Goal: Task Accomplishment & Management: Manage account settings

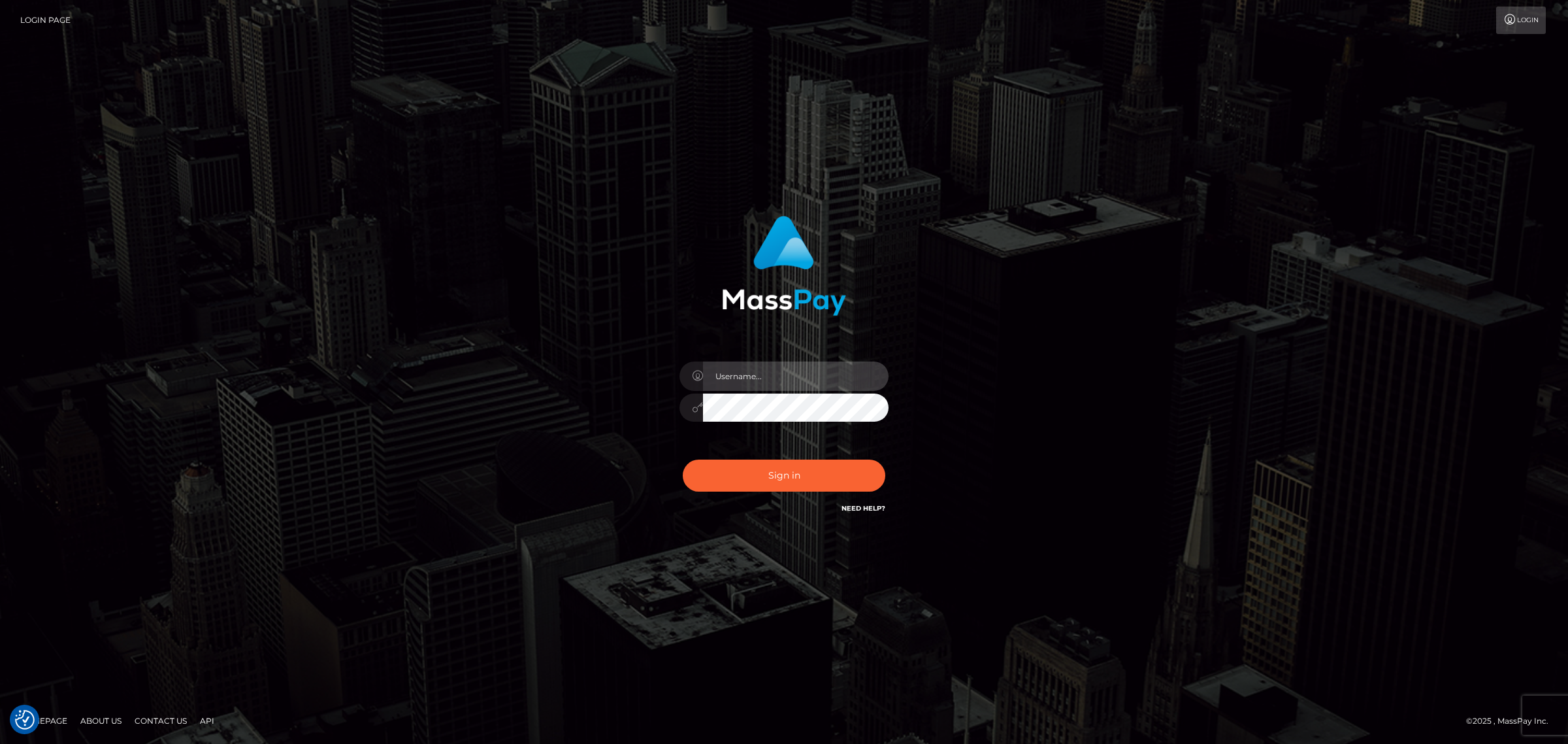
type input "Angelo.Xcite"
click at [795, 472] on button "Sign in" at bounding box center [784, 476] width 202 height 32
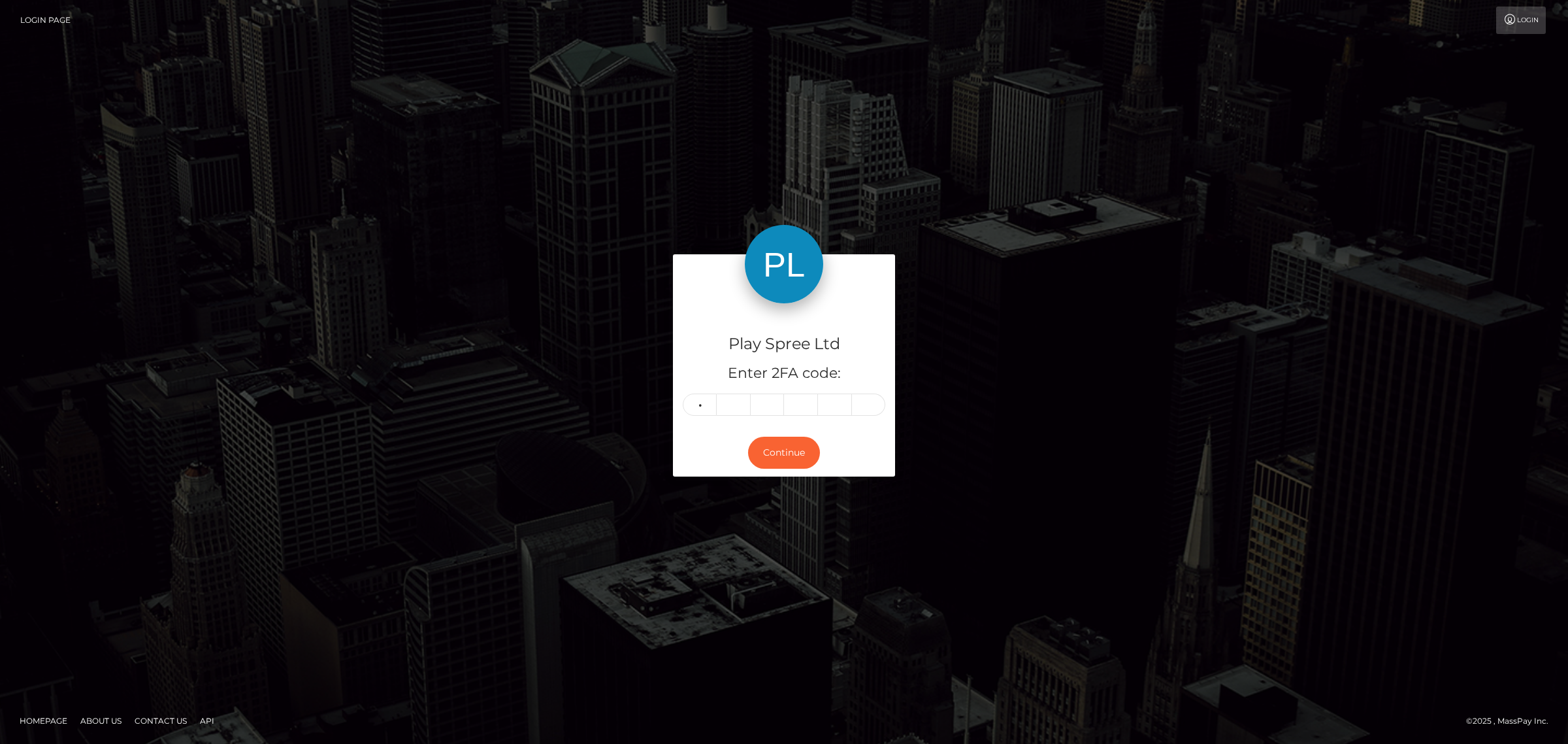
type input "0"
type input "3"
type input "7"
type input "5"
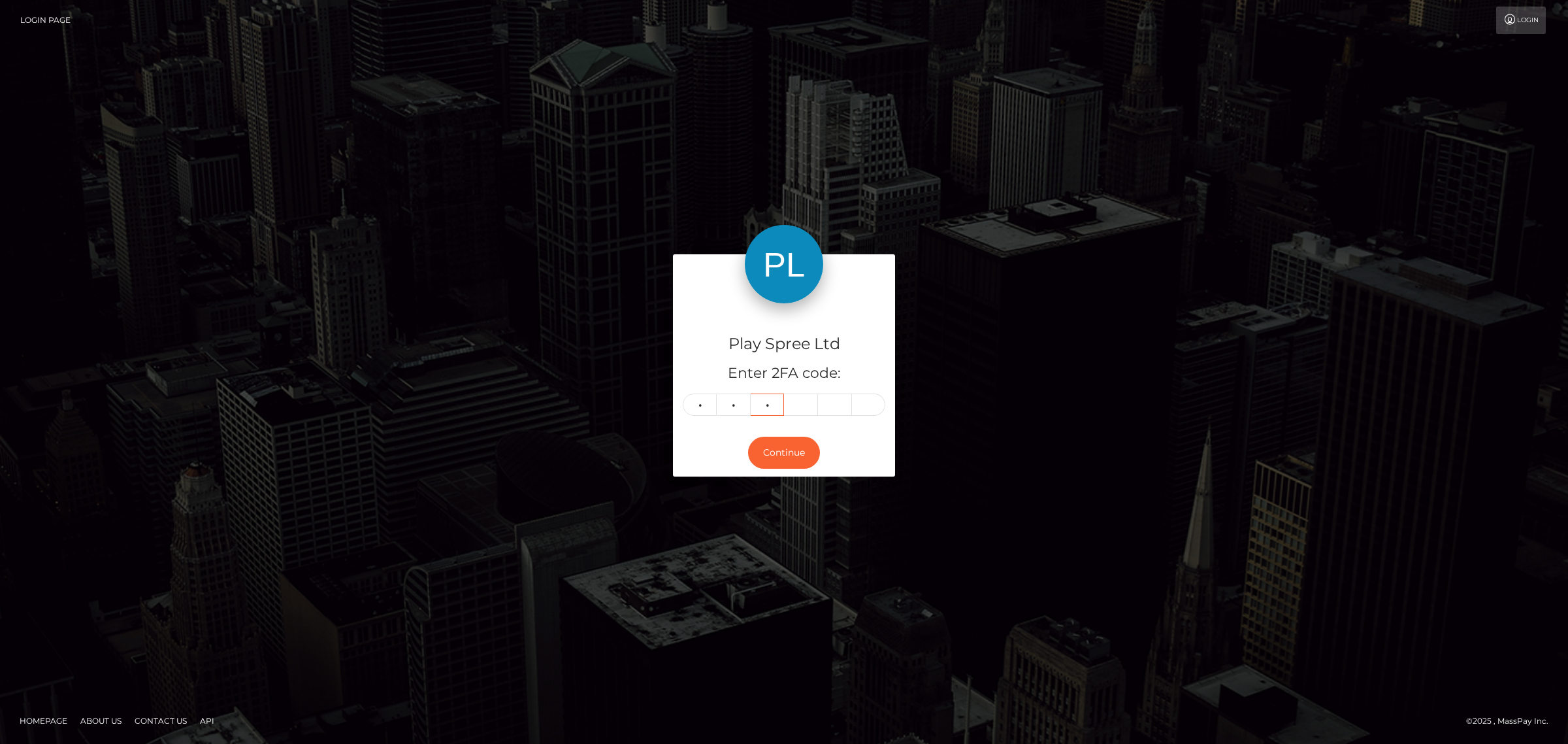
type input "5"
type input "3"
type input "8"
type input "1"
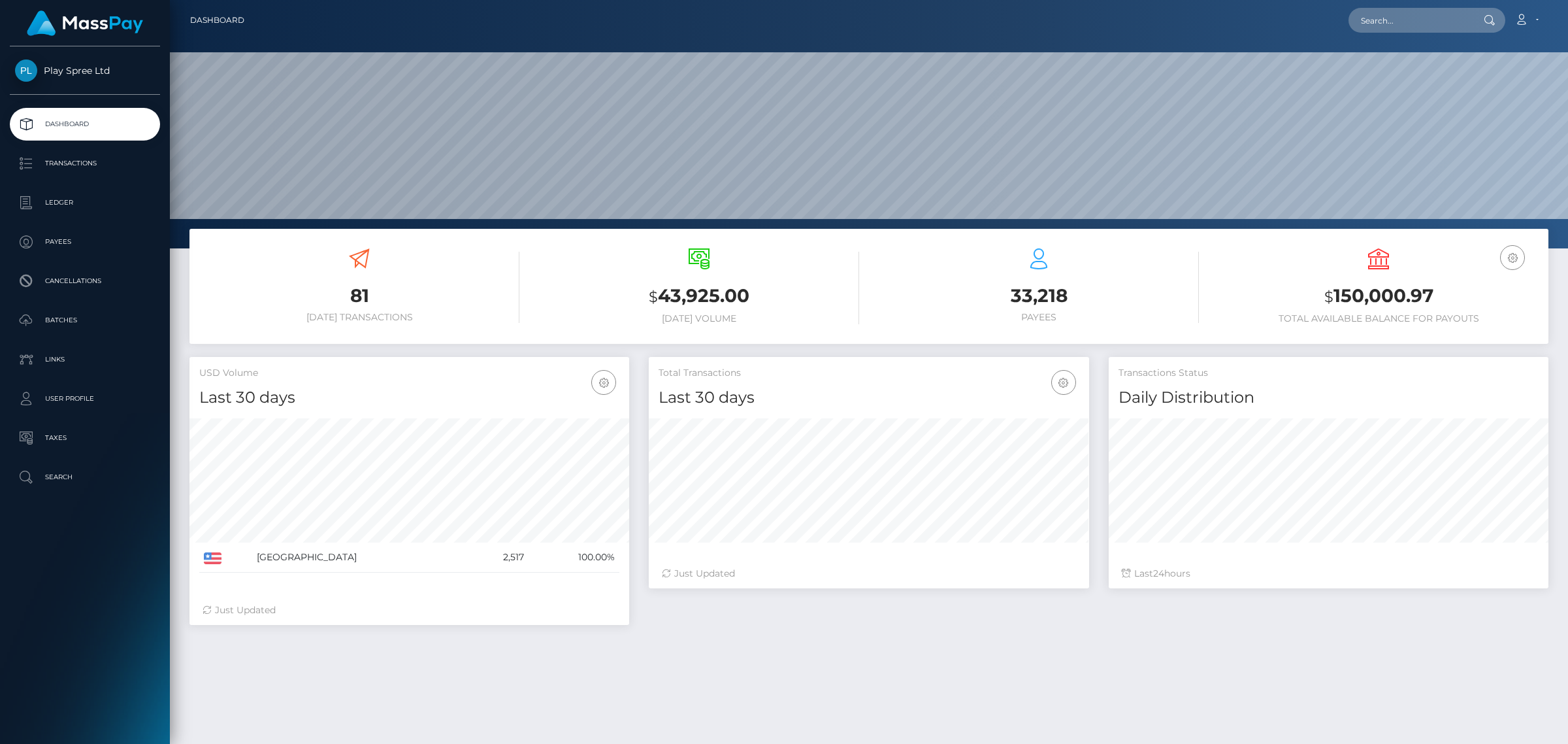
scroll to position [231, 439]
click at [96, 315] on p "Batches" at bounding box center [85, 320] width 140 height 19
